Goal: Task Accomplishment & Management: Use online tool/utility

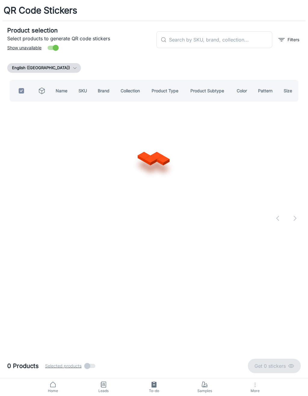
click at [240, 43] on input "text" at bounding box center [220, 39] width 103 height 17
type input "Th"
checkbox input "false"
type input "The [PERSON_NAME] collection"
checkbox input "true"
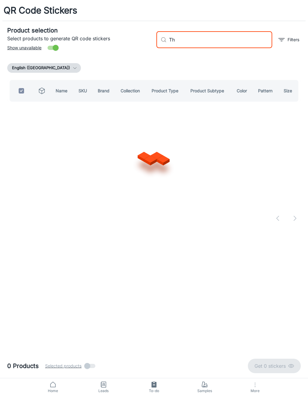
type input "T"
checkbox input "false"
type input "Portercraft [PERSON_NAME]"
checkbox input "true"
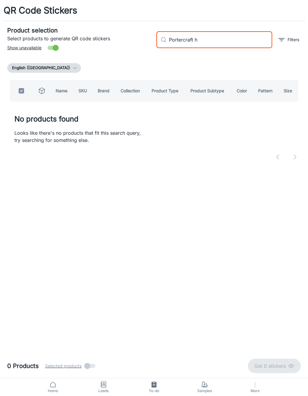
type input "Portercraft"
checkbox input "false"
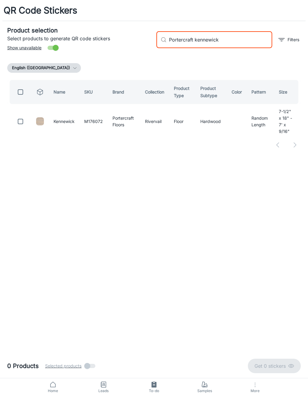
type input "Portercraft kennewick"
click at [20, 118] on input "checkbox" at bounding box center [20, 121] width 12 height 12
checkbox input "true"
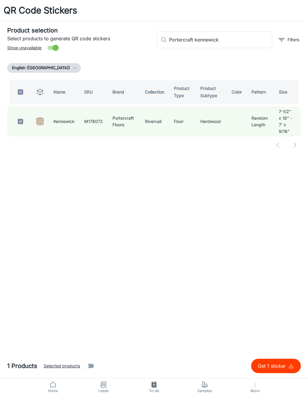
click at [235, 38] on input "Portercraft kennewick" at bounding box center [220, 39] width 103 height 17
type input "Portercraft"
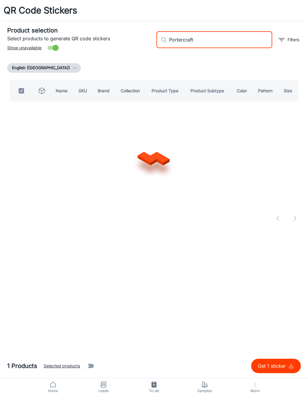
checkbox input "false"
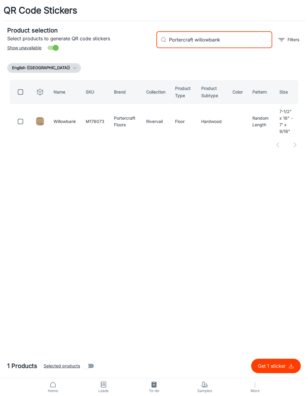
type input "Portercraft willowbank"
click at [21, 121] on input "checkbox" at bounding box center [20, 121] width 12 height 12
checkbox input "true"
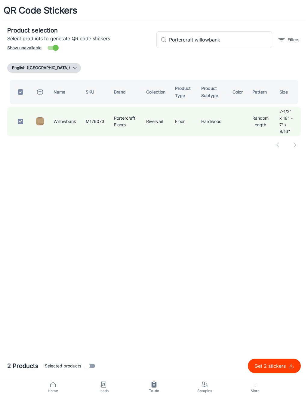
click at [241, 43] on input "Portercraft willowbank" at bounding box center [220, 39] width 103 height 17
type input "Portercraft"
checkbox input "false"
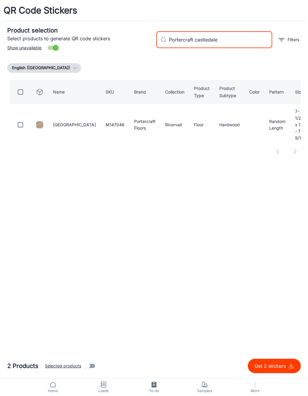
type input "Portercraft castledale"
click at [17, 121] on input "checkbox" at bounding box center [20, 125] width 12 height 12
checkbox input "true"
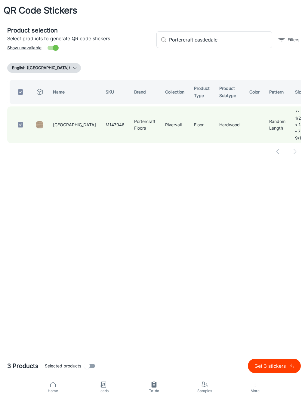
click at [236, 40] on input "Portercraft castledale" at bounding box center [220, 39] width 103 height 17
type input "Portercraft"
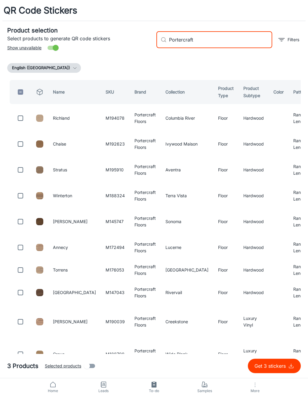
checkbox input "false"
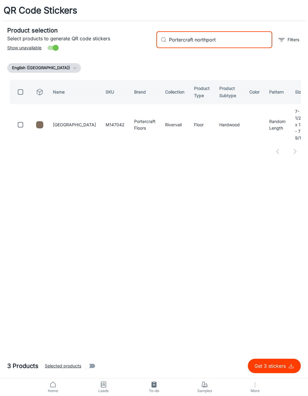
type input "Portercraft northport"
click at [21, 121] on input "checkbox" at bounding box center [20, 125] width 12 height 12
checkbox input "true"
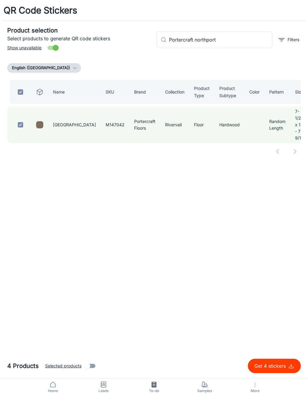
click at [239, 40] on input "Portercraft northport" at bounding box center [220, 39] width 103 height 17
type input "Portercraft n"
checkbox input "false"
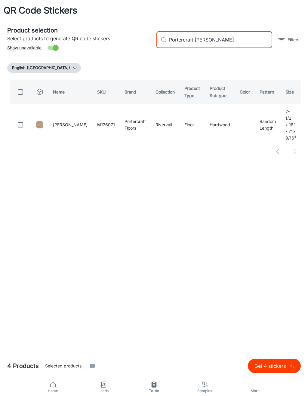
type input "Portercraft [PERSON_NAME]"
click at [23, 119] on input "checkbox" at bounding box center [20, 125] width 12 height 12
checkbox input "true"
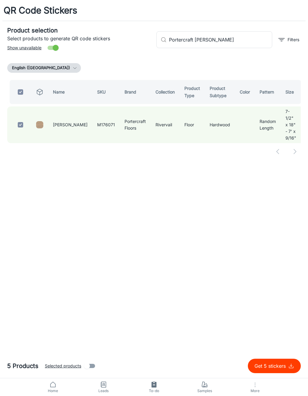
click at [237, 40] on input "Portercraft [PERSON_NAME]" at bounding box center [220, 39] width 103 height 17
type input "Portercraft"
checkbox input "false"
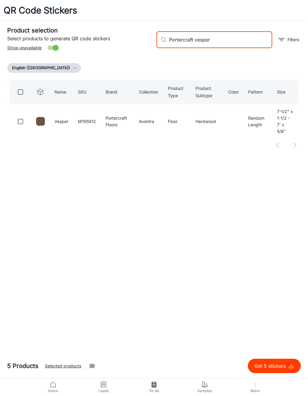
type input "Portercraft vesper"
click at [18, 122] on input "checkbox" at bounding box center [20, 121] width 12 height 12
checkbox input "true"
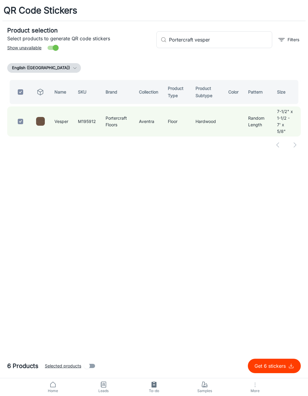
click at [227, 40] on input "Portercraft vesper" at bounding box center [220, 39] width 103 height 17
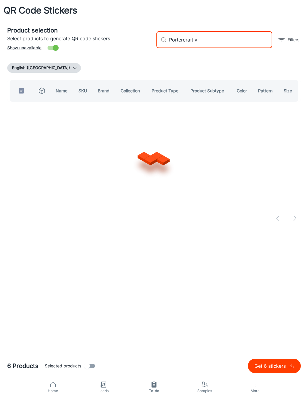
type input "Portercraft"
checkbox input "false"
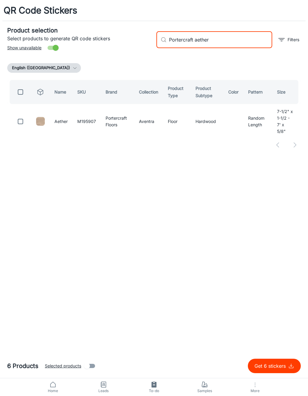
type input "Portercraft aether"
click at [17, 119] on input "checkbox" at bounding box center [20, 121] width 12 height 12
checkbox input "true"
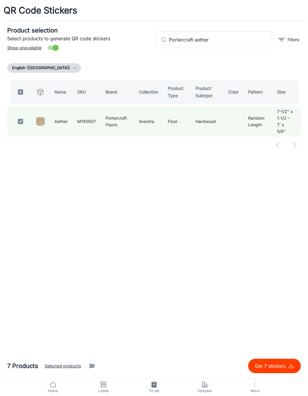
click at [220, 39] on input "Portercraft aether" at bounding box center [220, 39] width 103 height 17
type input "Portercraft"
checkbox input "false"
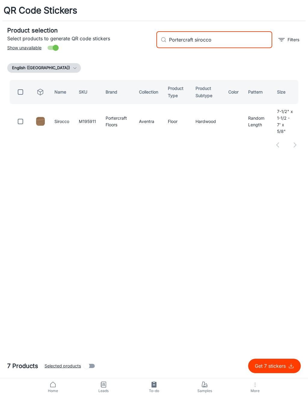
type input "Portercraft sirocco"
click at [13, 119] on td at bounding box center [19, 121] width 24 height 30
click at [17, 123] on input "checkbox" at bounding box center [20, 121] width 12 height 12
checkbox input "true"
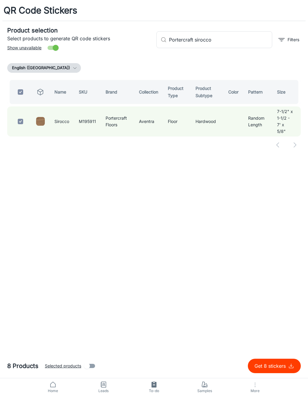
click at [231, 37] on input "Portercraft sirocco" at bounding box center [220, 39] width 103 height 17
type input "Portercraft s"
checkbox input "false"
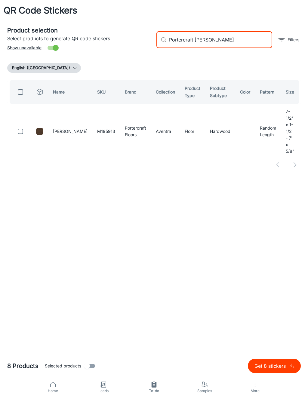
type input "Portercraft [PERSON_NAME]"
click at [12, 123] on td at bounding box center [19, 131] width 24 height 50
click at [24, 125] on input "checkbox" at bounding box center [20, 131] width 12 height 12
checkbox input "true"
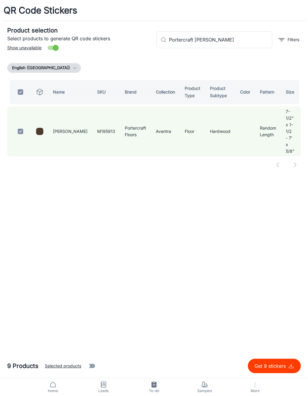
click at [241, 44] on input "Portercraft [PERSON_NAME]" at bounding box center [220, 39] width 103 height 17
type input "Portercraft"
checkbox input "false"
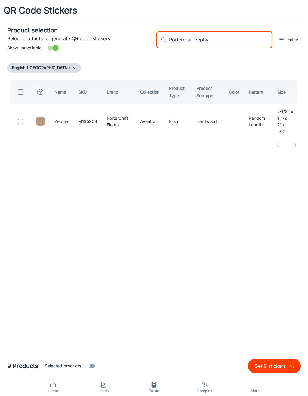
type input "Portercraft zephyr"
click at [22, 123] on input "checkbox" at bounding box center [20, 121] width 12 height 12
checkbox input "true"
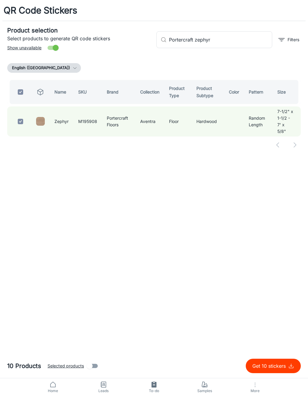
click at [235, 43] on input "Portercraft zephyr" at bounding box center [220, 39] width 103 height 17
type input "Portercraft"
checkbox input "false"
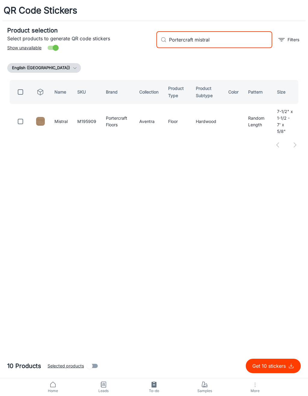
type input "Portercraft mistral"
click at [18, 122] on input "checkbox" at bounding box center [20, 121] width 12 height 12
checkbox input "true"
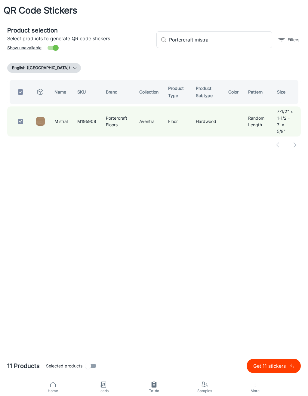
click at [229, 44] on input "Portercraft mistral" at bounding box center [220, 39] width 103 height 17
type input "Portercraft"
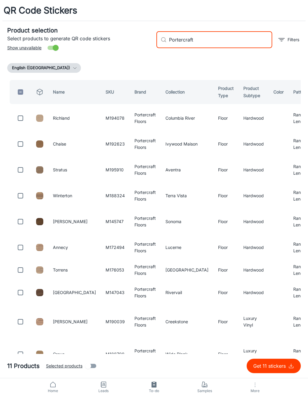
checkbox input "false"
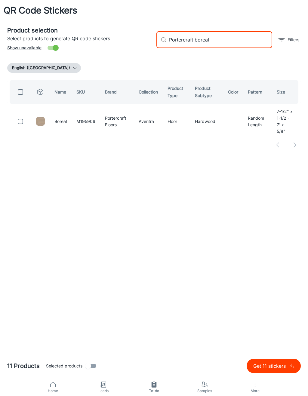
type input "Portercraft boreal"
click at [21, 117] on input "checkbox" at bounding box center [20, 121] width 12 height 12
checkbox input "true"
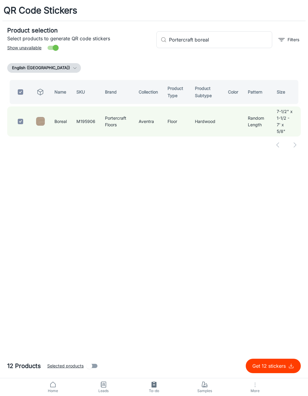
click at [242, 37] on input "Portercraft boreal" at bounding box center [220, 39] width 103 height 17
type input "Portercraft"
checkbox input "false"
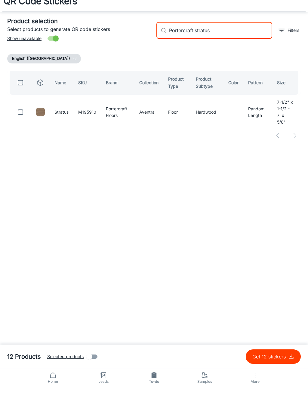
type input "Portercraft stratus"
click at [24, 115] on input "checkbox" at bounding box center [20, 121] width 12 height 12
checkbox input "true"
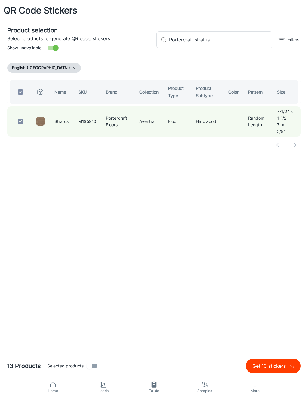
click at [237, 45] on input "Portercraft stratus" at bounding box center [220, 39] width 103 height 17
type input "Portercraft s"
checkbox input "false"
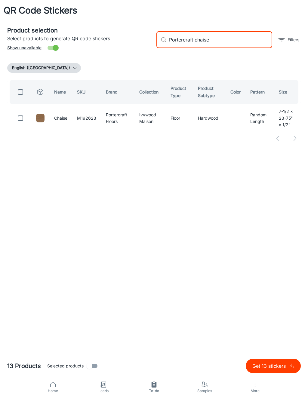
type input "Portercraft chaise"
click at [18, 121] on input "checkbox" at bounding box center [20, 118] width 12 height 12
checkbox input "true"
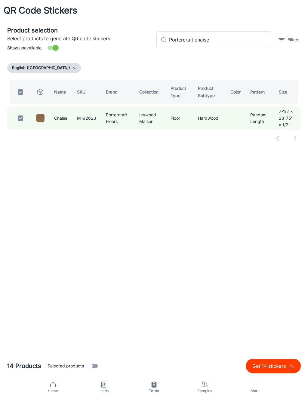
click at [230, 42] on input "Portercraft chaise" at bounding box center [220, 39] width 103 height 17
type input "Portercraft cha"
checkbox input "false"
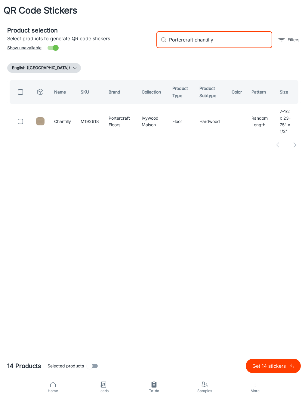
type input "Portercraft chantilly"
click at [25, 117] on input "checkbox" at bounding box center [20, 121] width 12 height 12
checkbox input "true"
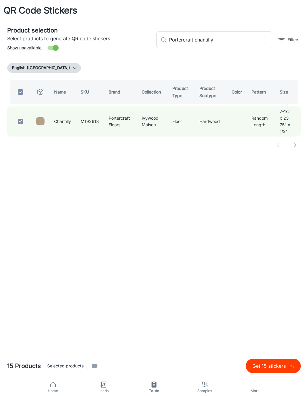
click at [219, 41] on input "Portercraft chantilly" at bounding box center [220, 39] width 103 height 17
type input "Portercraft c"
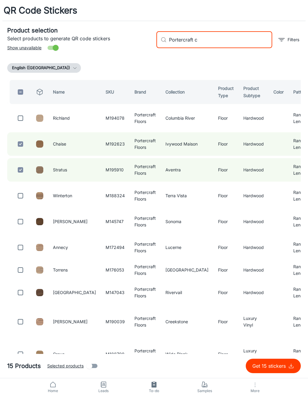
checkbox input "false"
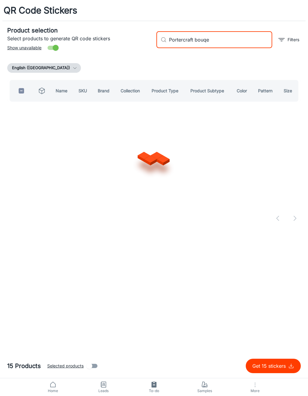
type input "Portercraft bouqet"
checkbox input "true"
type input "Portercraft bouquet"
checkbox input "false"
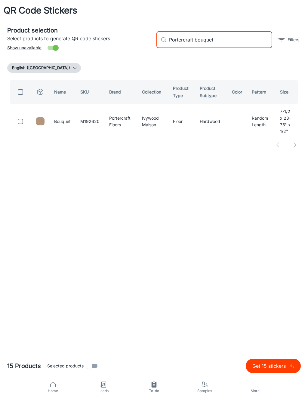
type input "Portercraft bouquet"
click at [17, 120] on input "checkbox" at bounding box center [20, 121] width 12 height 12
checkbox input "true"
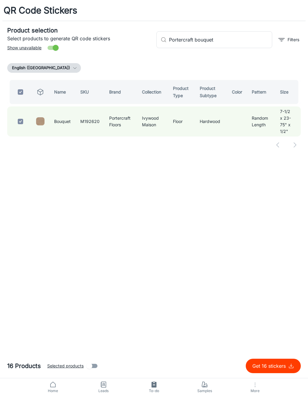
click at [245, 44] on input "Portercraft bouquet" at bounding box center [220, 39] width 103 height 17
type input "Portercraft"
checkbox input "false"
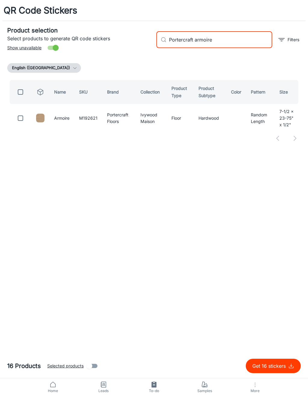
type input "Portercraft armoire"
click at [30, 117] on td at bounding box center [19, 117] width 24 height 23
click at [22, 120] on input "checkbox" at bounding box center [20, 118] width 12 height 12
checkbox input "true"
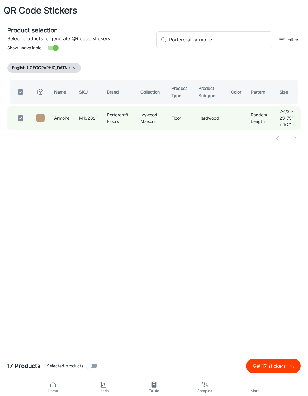
click at [237, 44] on input "Portercraft armoire" at bounding box center [220, 39] width 103 height 17
type input "Portercraft"
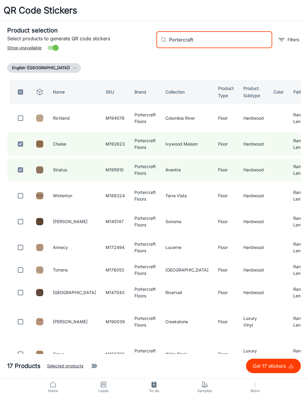
checkbox input "false"
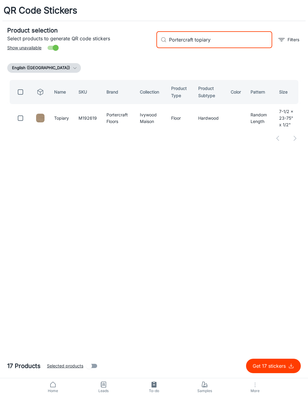
type input "Portercraft topiary"
click at [17, 117] on input "checkbox" at bounding box center [20, 118] width 12 height 12
checkbox input "true"
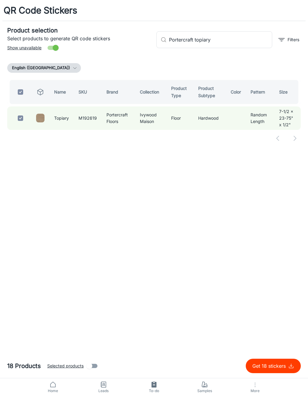
click at [220, 42] on input "Portercraft topiary" at bounding box center [220, 39] width 103 height 17
type input "Portercraft t"
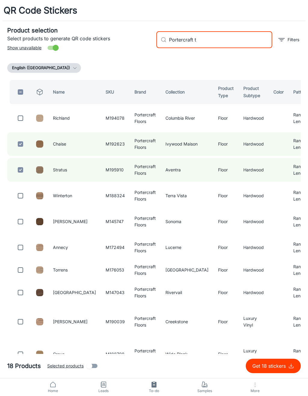
checkbox input "false"
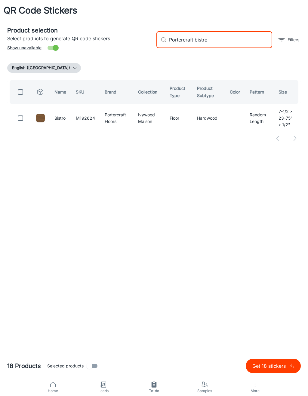
type input "Portercraft bistro"
click at [18, 119] on input "checkbox" at bounding box center [20, 118] width 12 height 12
checkbox input "true"
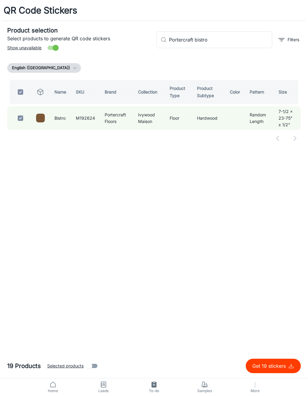
click at [247, 38] on input "Portercraft bistro" at bounding box center [220, 39] width 103 height 17
type input "Portercraft"
checkbox input "false"
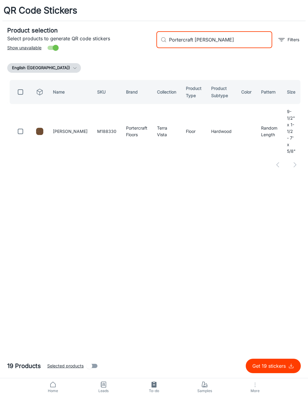
type input "Portercraft [PERSON_NAME]"
click at [16, 125] on input "checkbox" at bounding box center [20, 131] width 12 height 12
checkbox input "true"
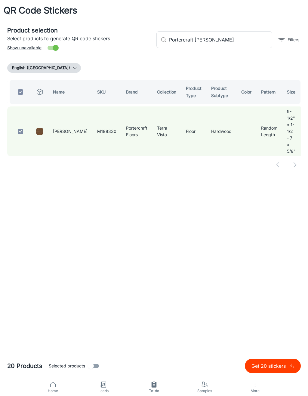
click at [285, 365] on p "Get 20 stickers" at bounding box center [269, 365] width 37 height 7
checkbox input "false"
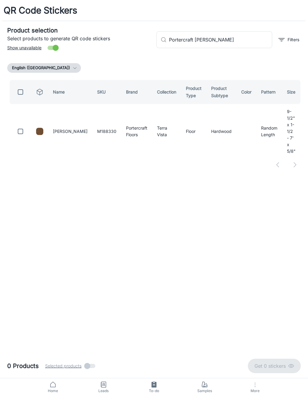
click at [238, 42] on input "Portercraft [PERSON_NAME]" at bounding box center [220, 39] width 103 height 17
type input "P"
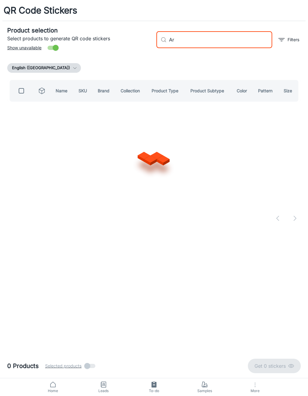
type input "A"
type input "Harvest plank"
checkbox input "true"
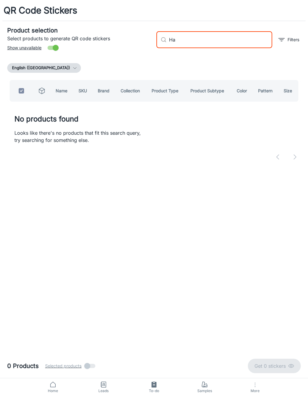
type input "H"
checkbox input "false"
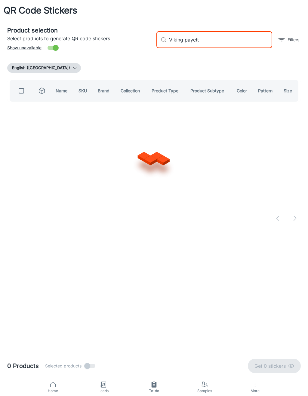
type input "Viking [PERSON_NAME]"
checkbox input "true"
type input "V"
checkbox input "false"
